Goal: Task Accomplishment & Management: Manage account settings

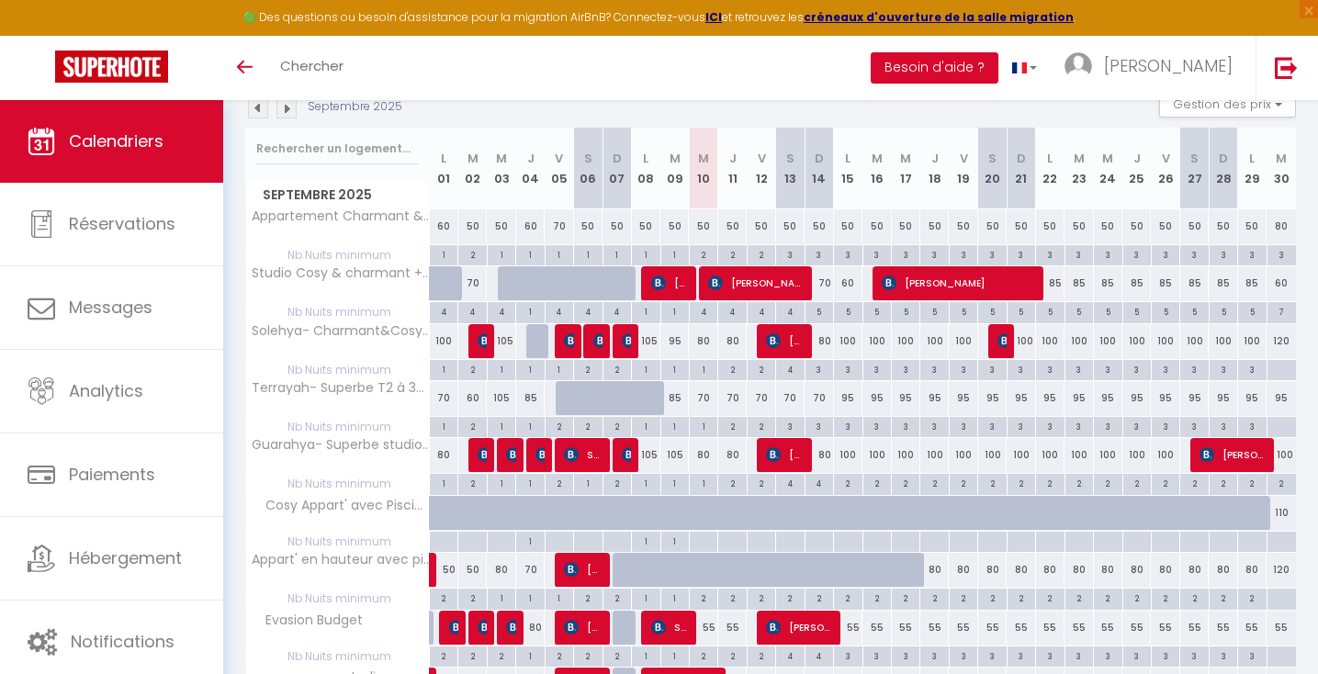
scroll to position [283, 0]
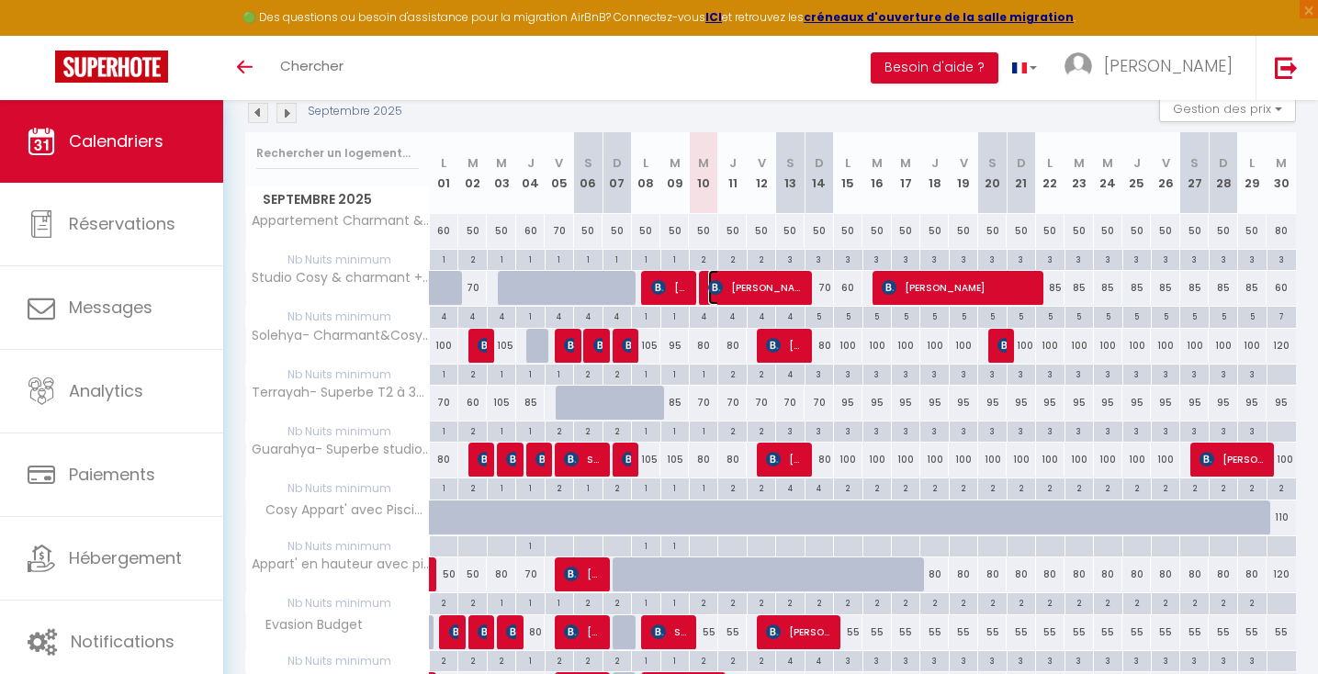
click at [719, 289] on img at bounding box center [715, 287] width 15 height 15
select select "OK"
select select "KO"
select select "0"
select select "1"
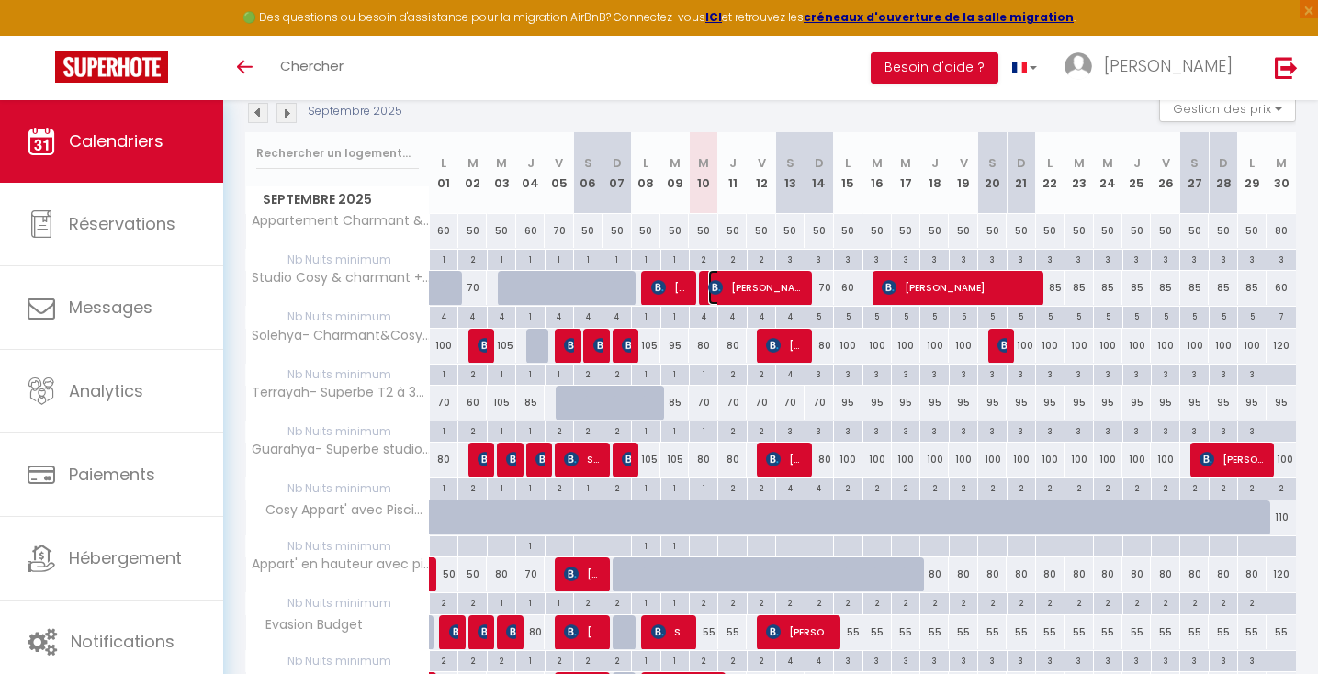
select select "1"
select select
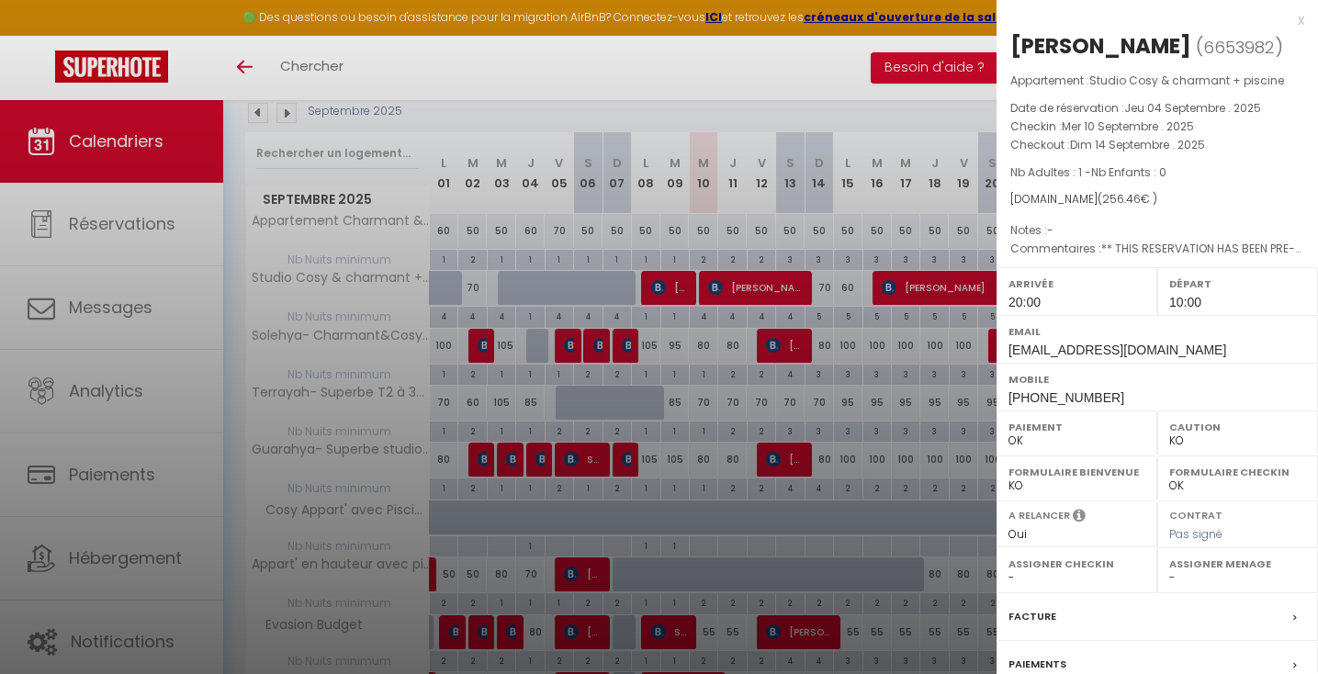
click at [719, 289] on div at bounding box center [659, 337] width 1318 height 674
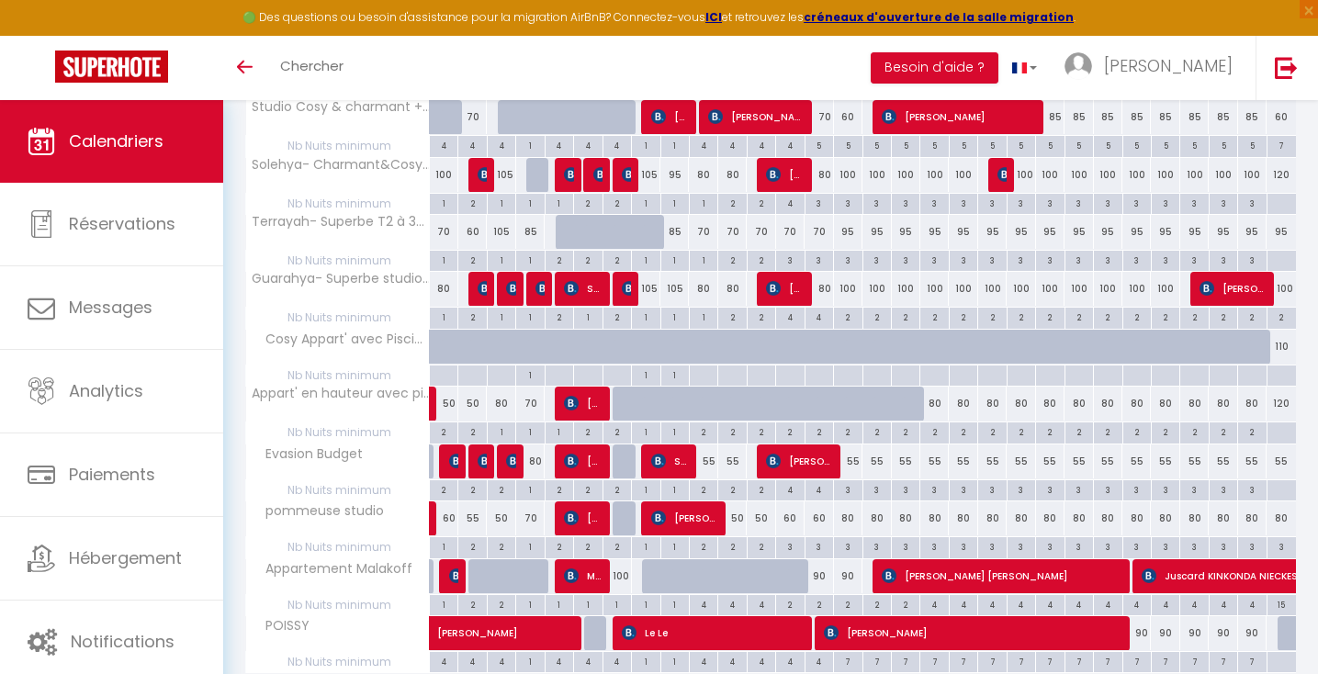
scroll to position [436, 0]
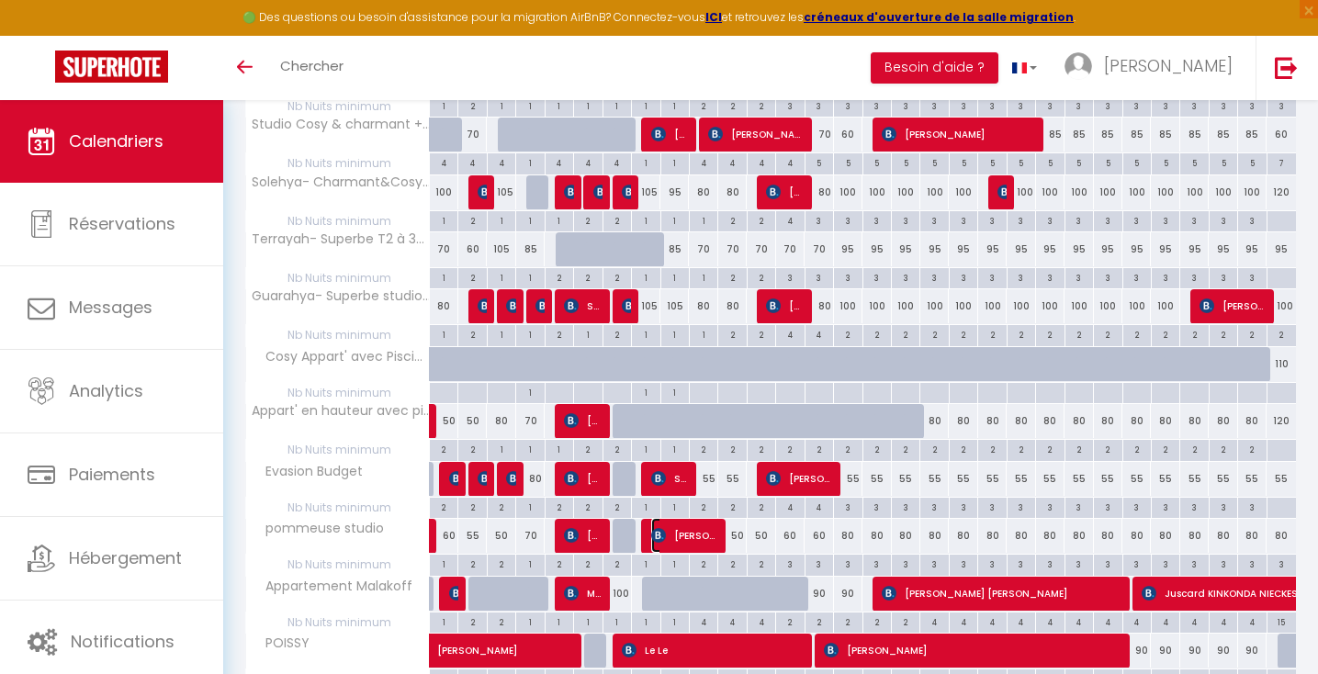
click at [715, 537] on span "[PERSON_NAME]" at bounding box center [684, 535] width 66 height 35
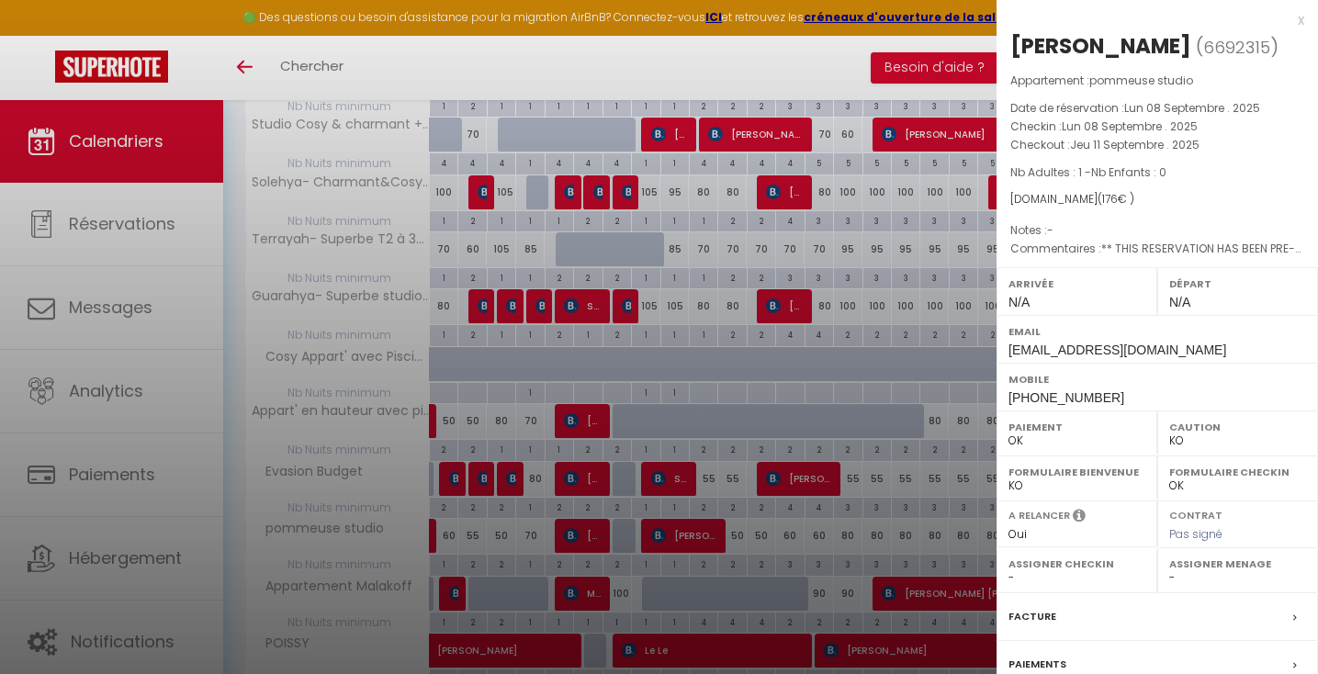
click at [715, 537] on div at bounding box center [659, 337] width 1318 height 674
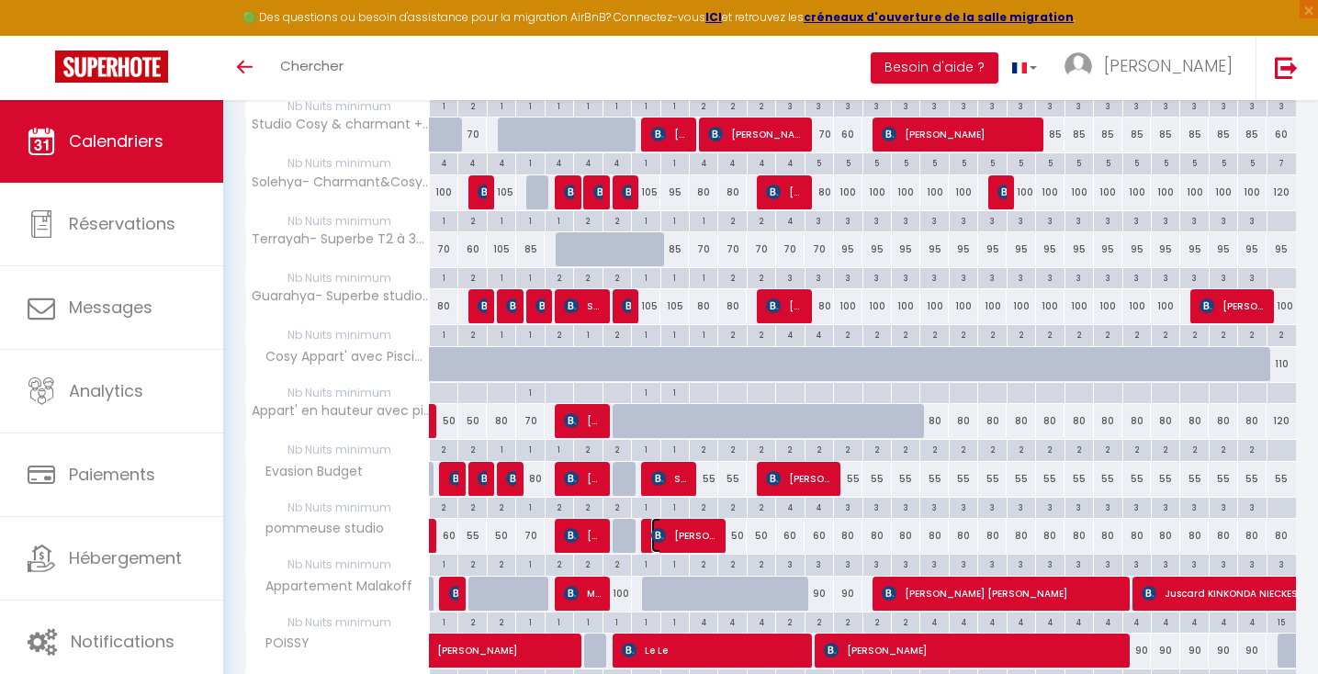
click at [684, 532] on span "[PERSON_NAME]" at bounding box center [684, 535] width 66 height 35
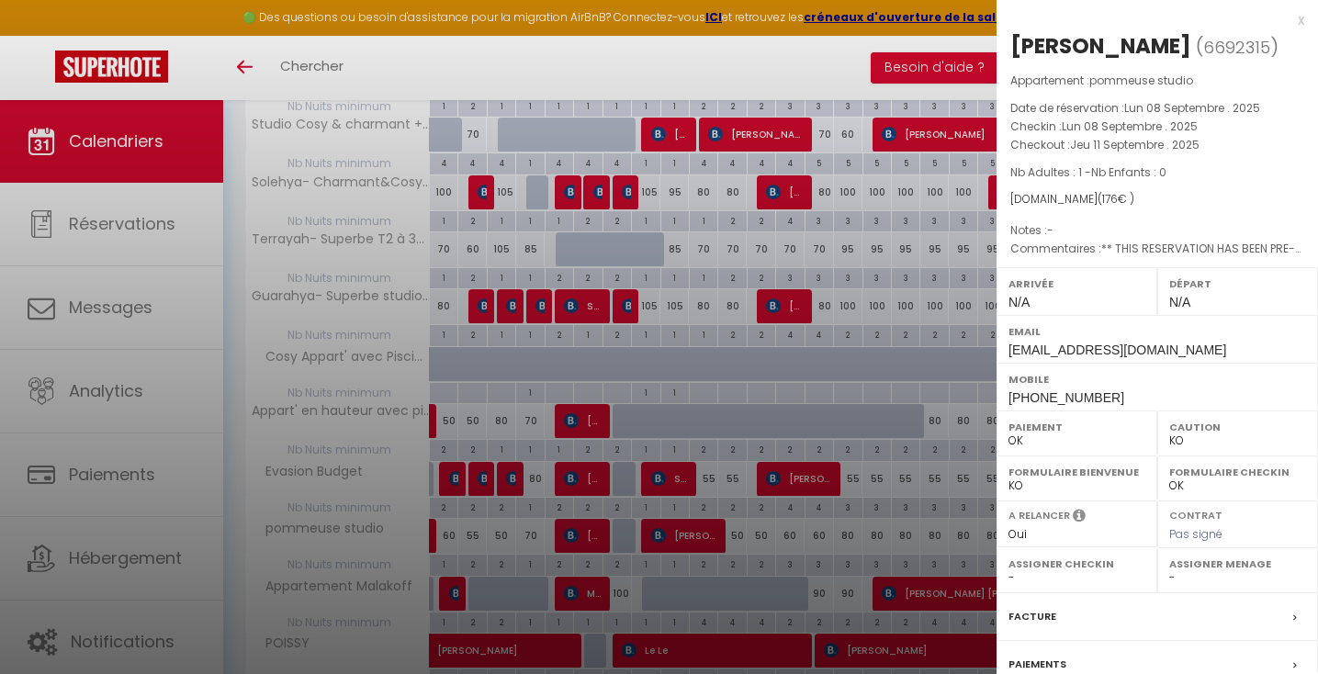
click at [846, 45] on div at bounding box center [659, 337] width 1318 height 674
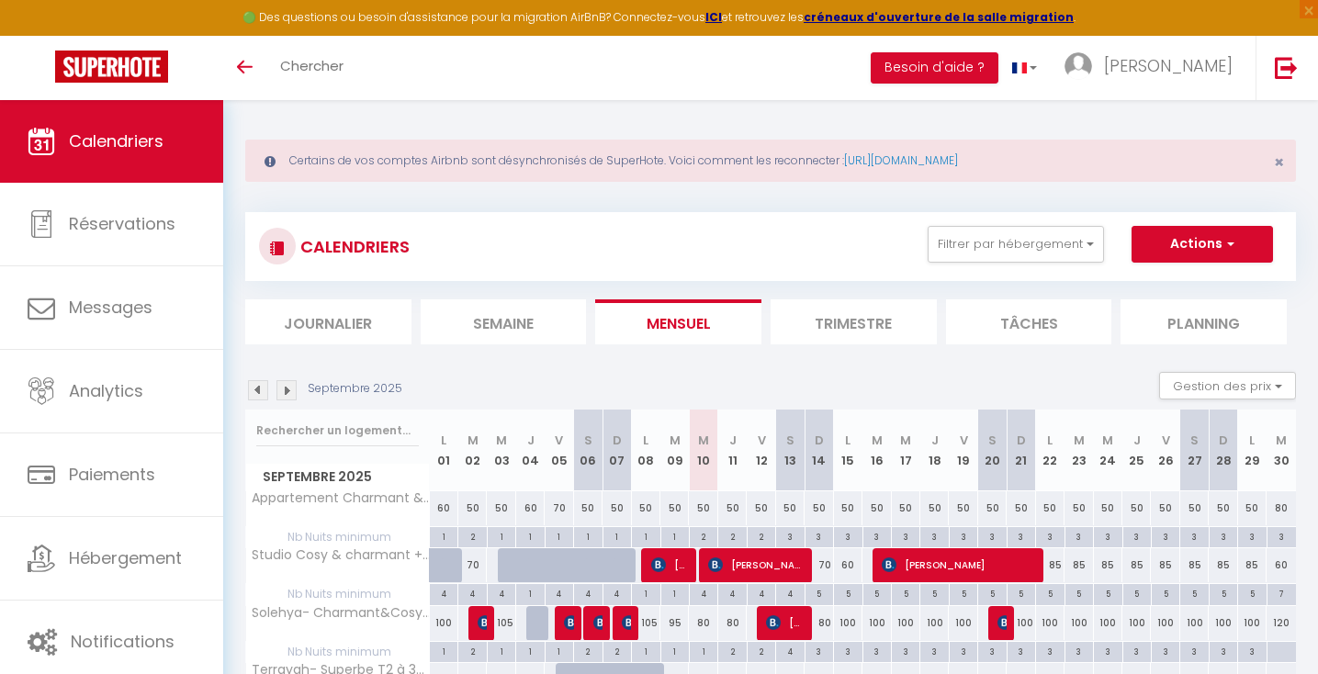
scroll to position [0, 0]
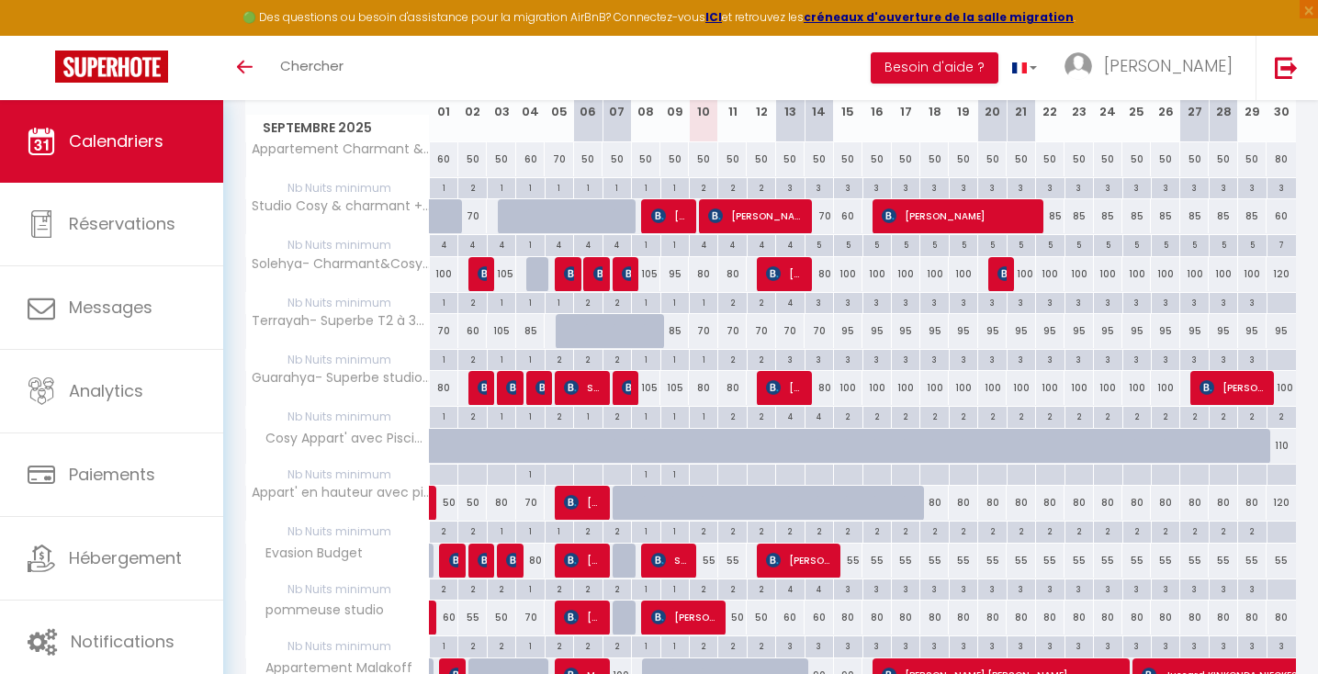
scroll to position [356, 0]
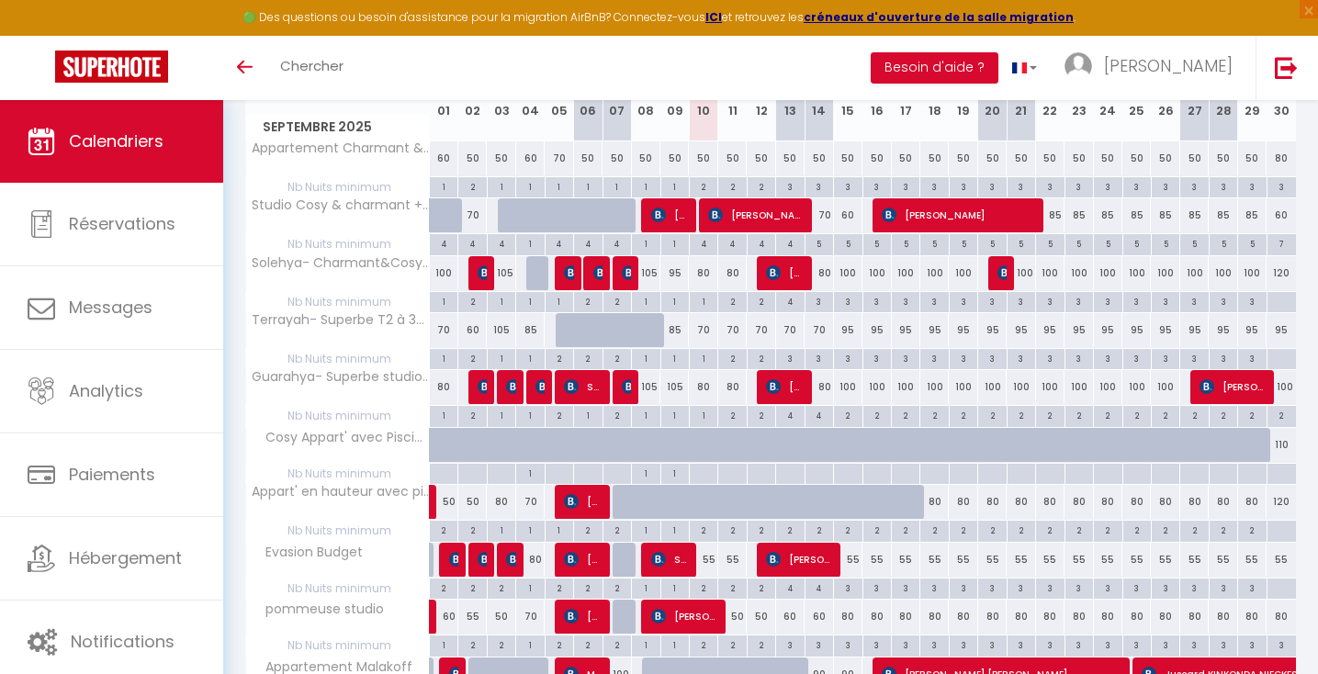
click at [706, 566] on div "55" at bounding box center [703, 560] width 28 height 34
type input "55"
type input "Mer 10 Septembre 2025"
type input "Jeu 11 Septembre 2025"
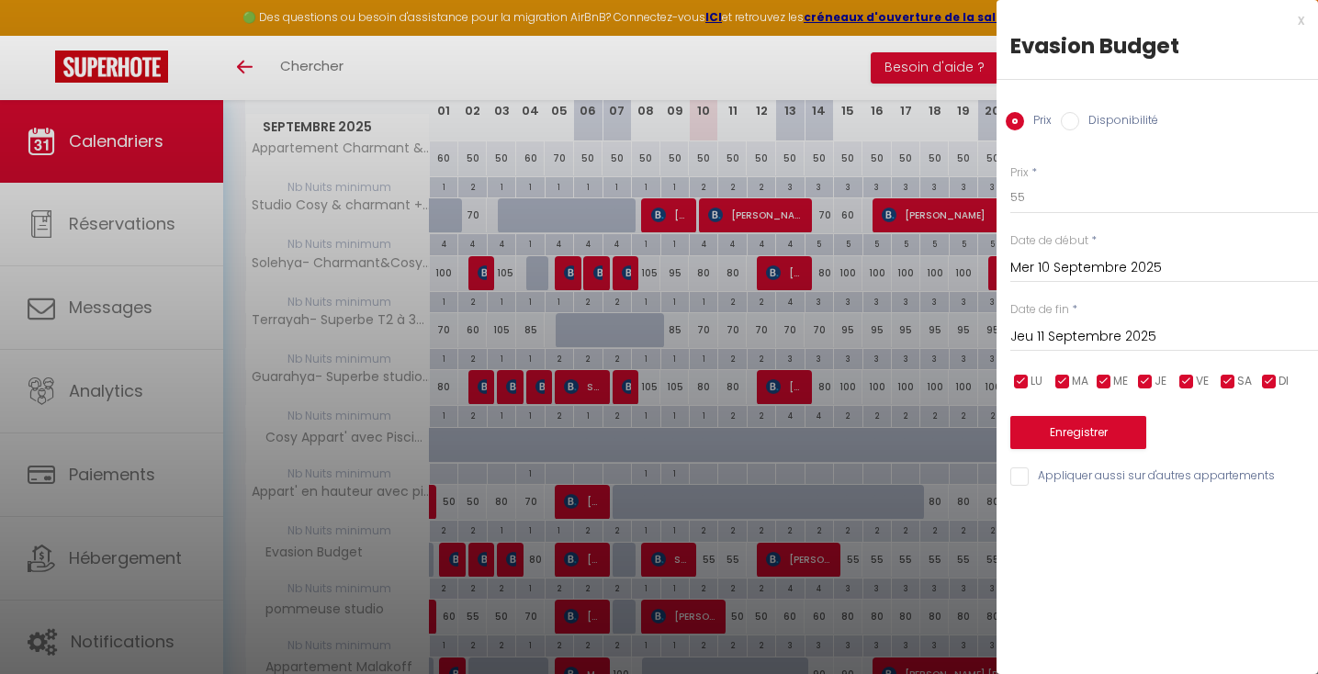
click at [1073, 124] on input "Disponibilité" at bounding box center [1070, 121] width 18 height 18
radio input "true"
radio input "false"
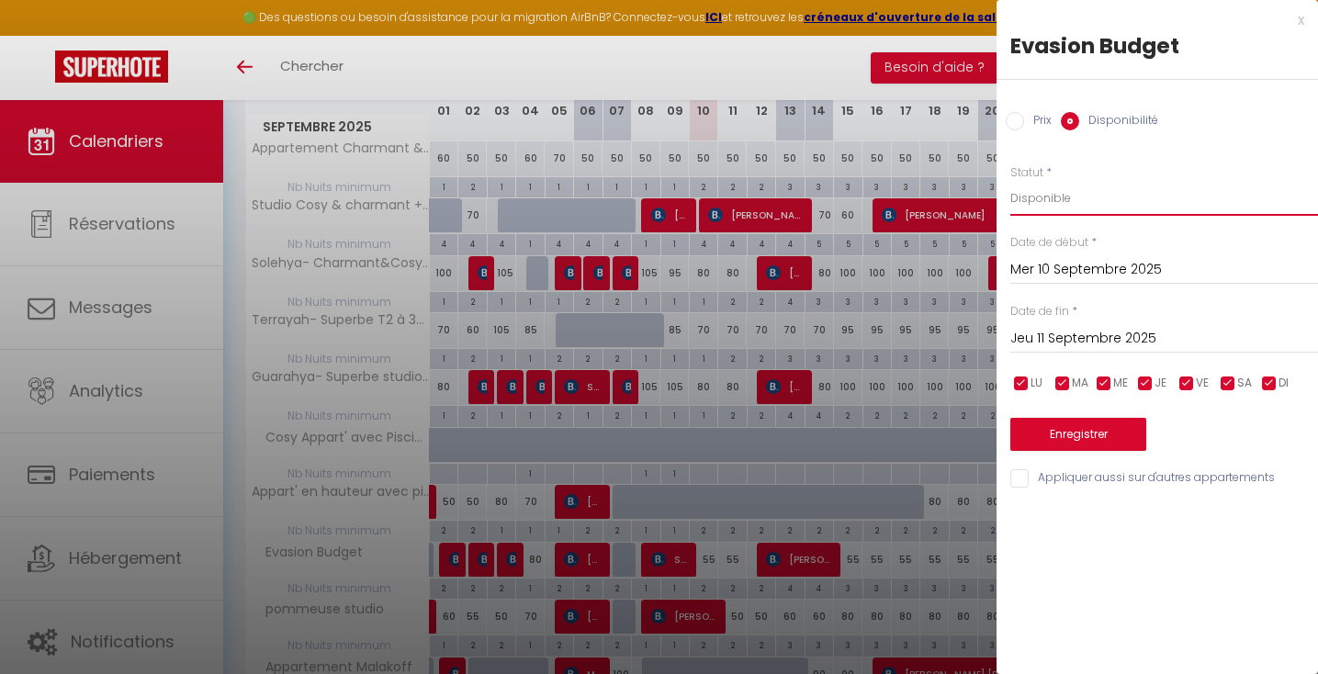
click at [1041, 201] on select "Disponible Indisponible" at bounding box center [1165, 198] width 308 height 35
select select "0"
click at [1011, 181] on select "Disponible Indisponible" at bounding box center [1165, 198] width 308 height 35
click at [1052, 437] on button "Enregistrer" at bounding box center [1079, 434] width 136 height 33
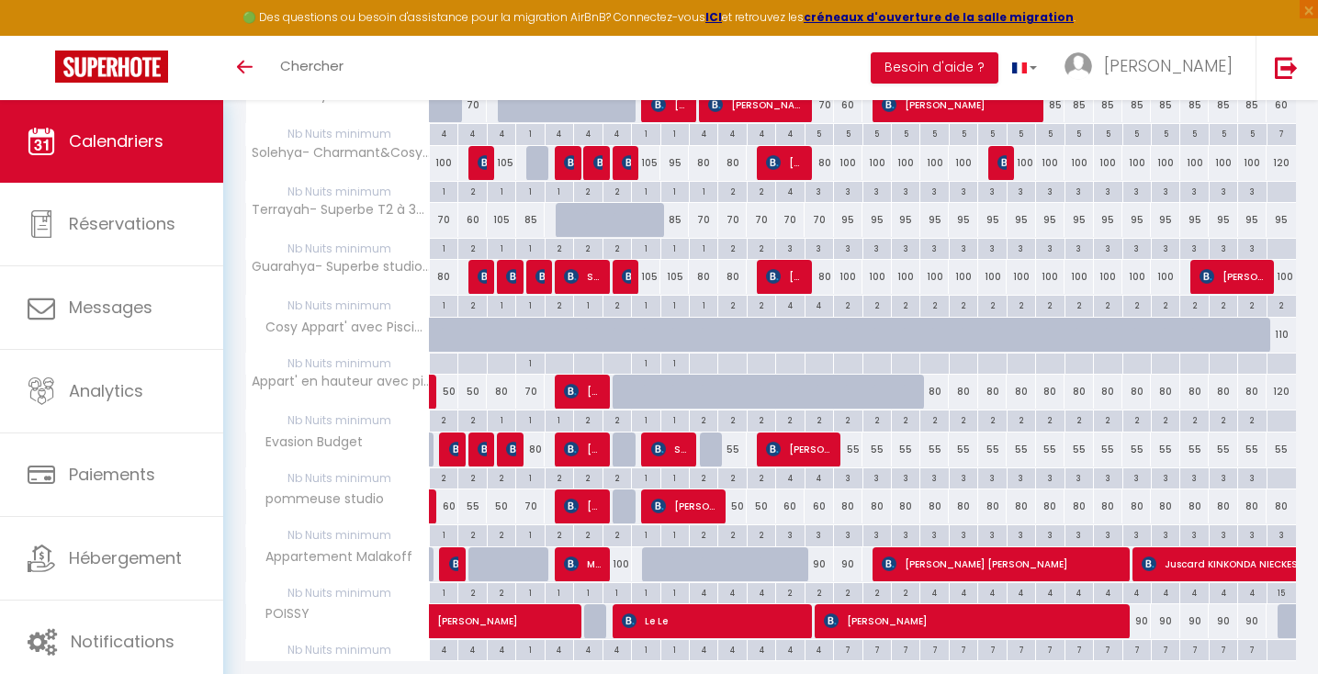
scroll to position [485, 0]
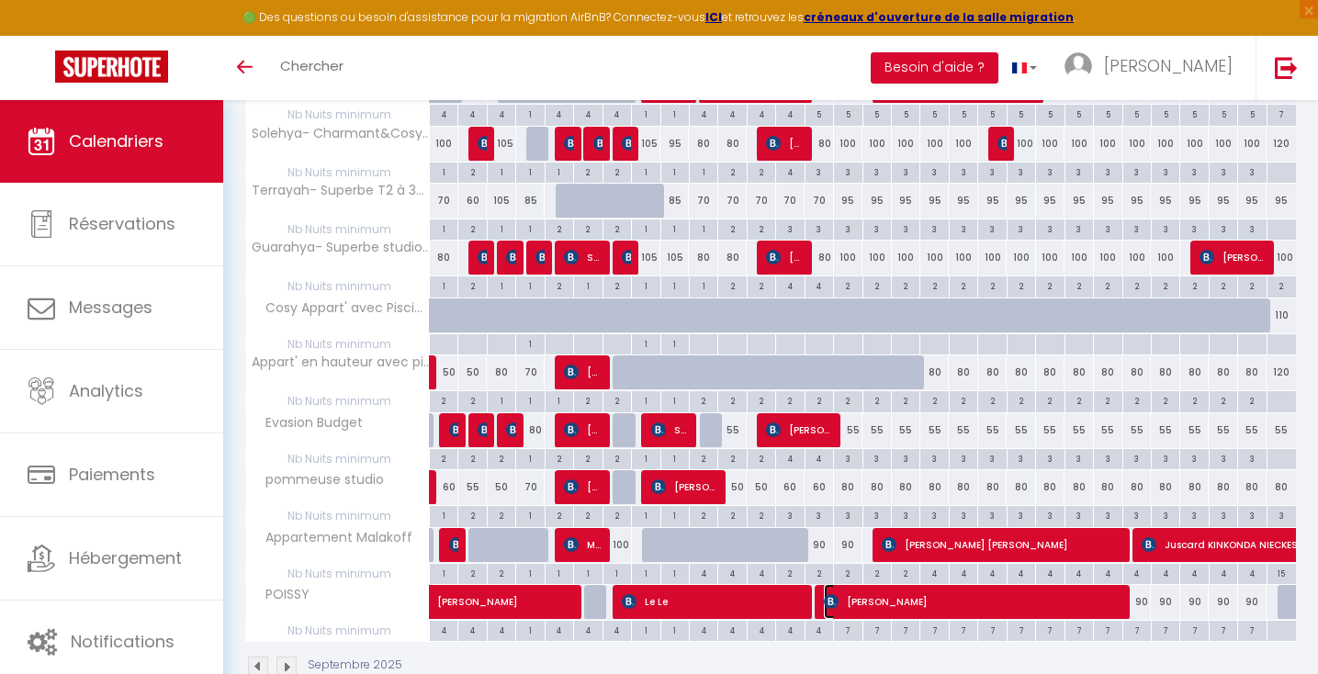
click at [861, 611] on span "[PERSON_NAME]" at bounding box center [971, 601] width 294 height 35
select select "OK"
select select "KO"
select select "0"
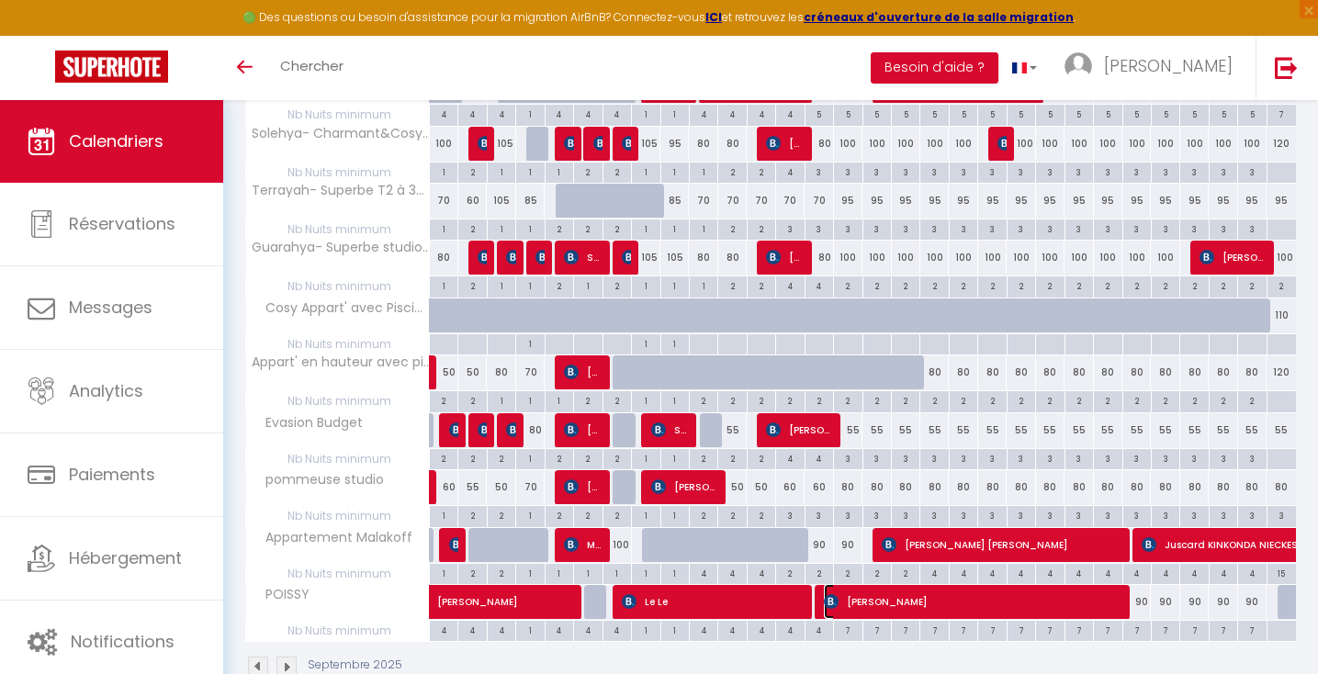
select select "1"
select select
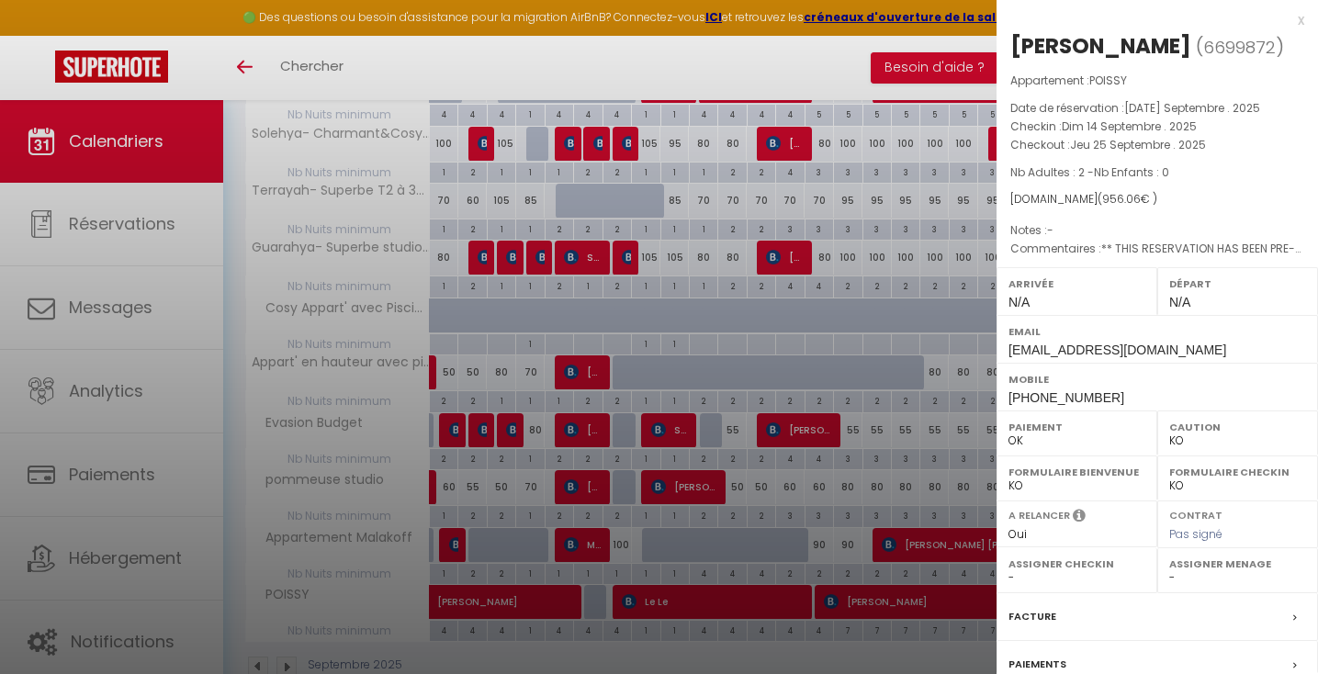
click at [862, 611] on div at bounding box center [659, 337] width 1318 height 674
